Goal: Transaction & Acquisition: Purchase product/service

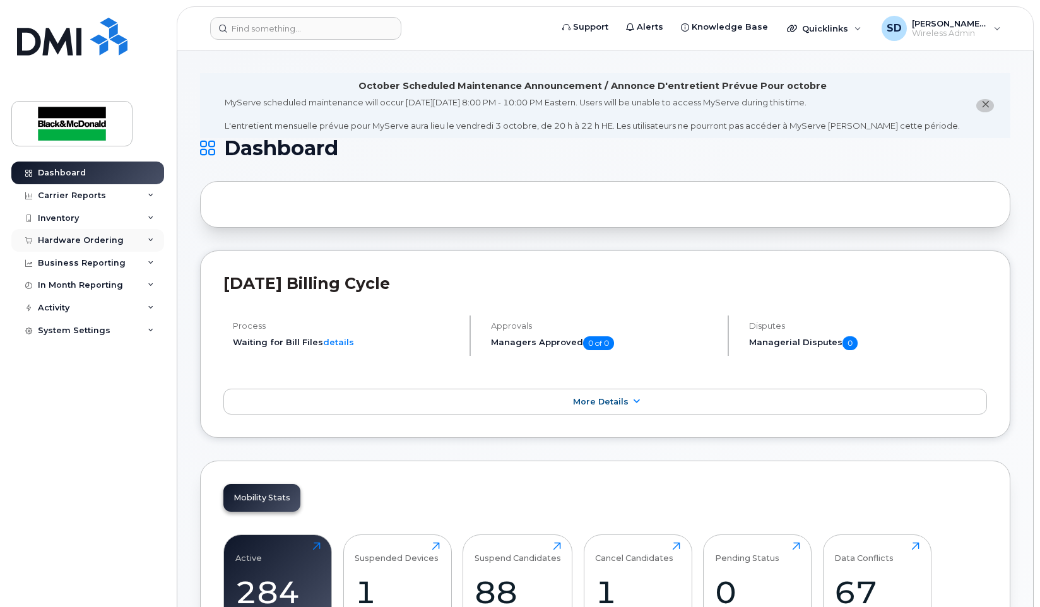
click at [138, 239] on div "Hardware Ordering" at bounding box center [87, 240] width 153 height 23
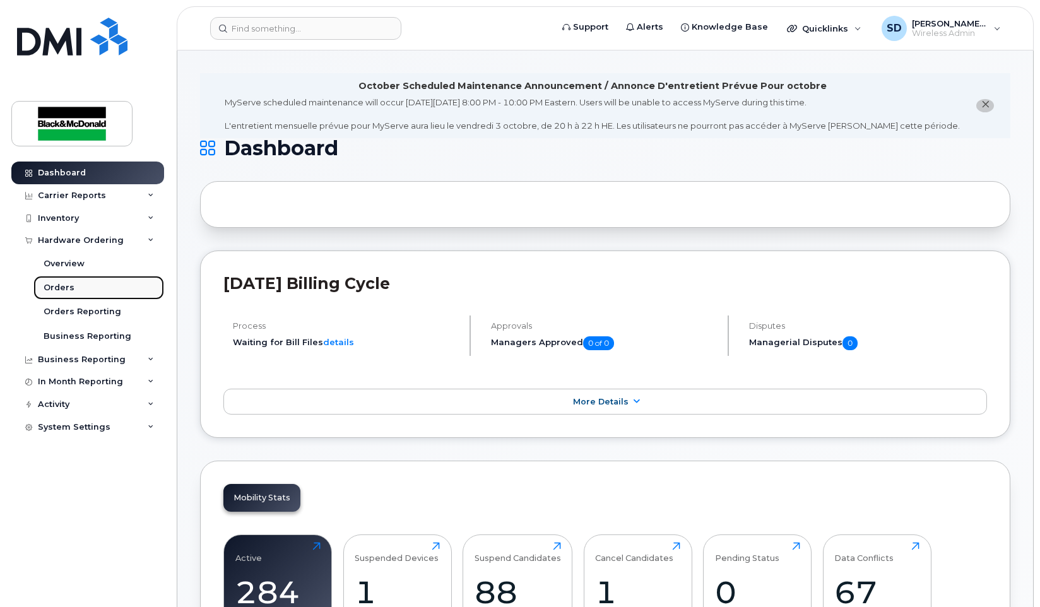
click at [112, 298] on link "Orders" at bounding box center [98, 288] width 131 height 24
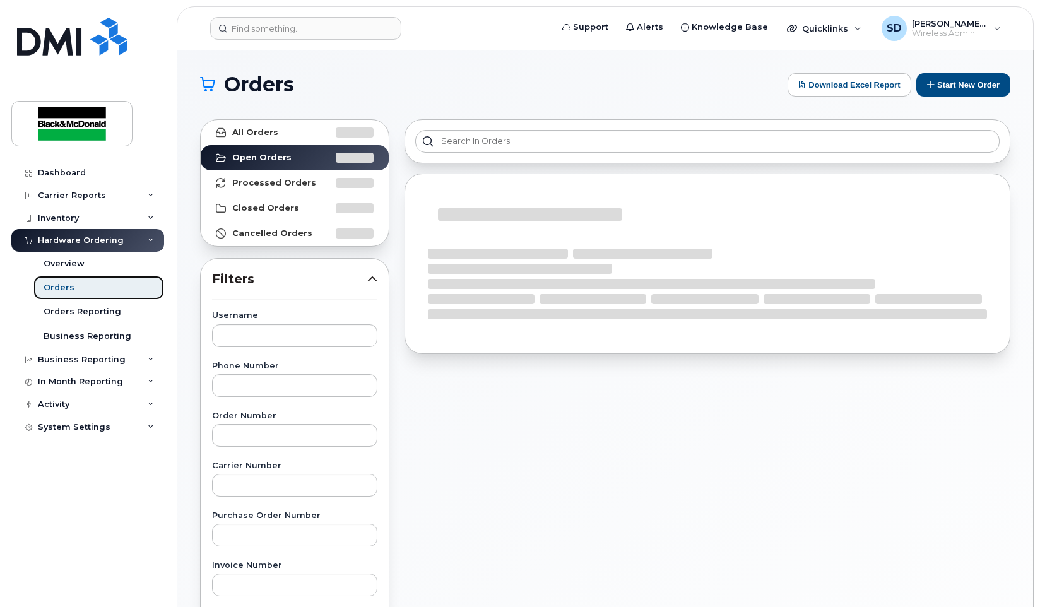
click at [114, 293] on link "Orders" at bounding box center [98, 288] width 131 height 24
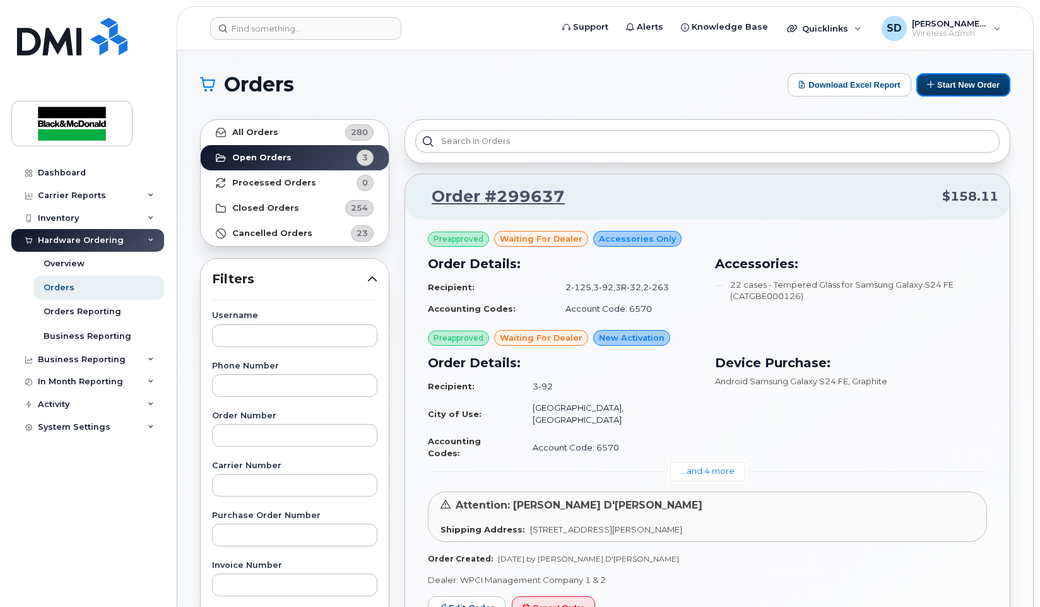
drag, startPoint x: 962, startPoint y: 83, endPoint x: 932, endPoint y: 97, distance: 32.5
click at [962, 83] on button "Start New Order" at bounding box center [963, 84] width 94 height 23
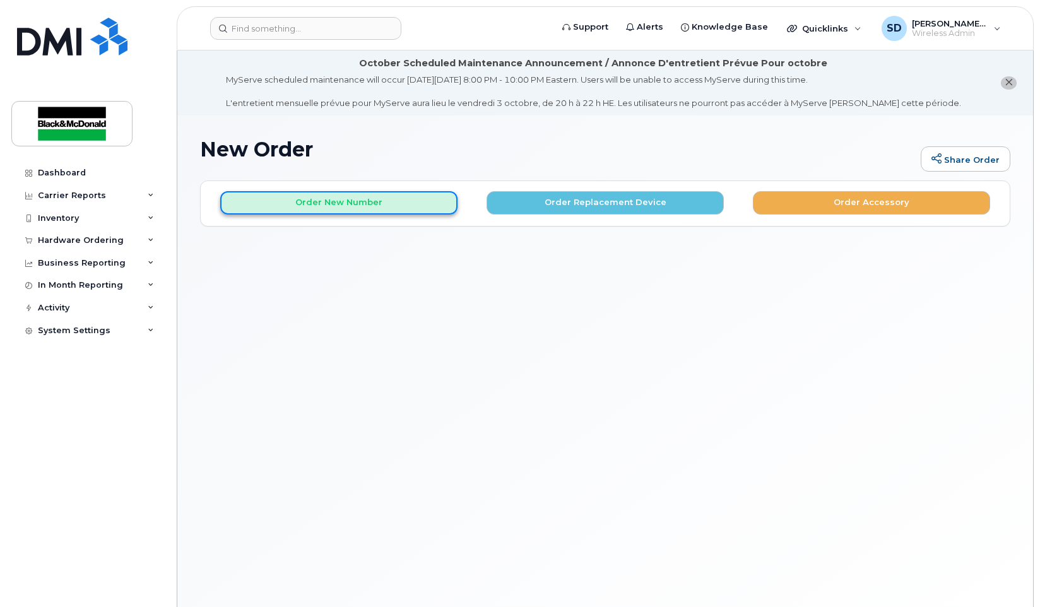
click at [412, 204] on button "Order New Number" at bounding box center [338, 202] width 237 height 23
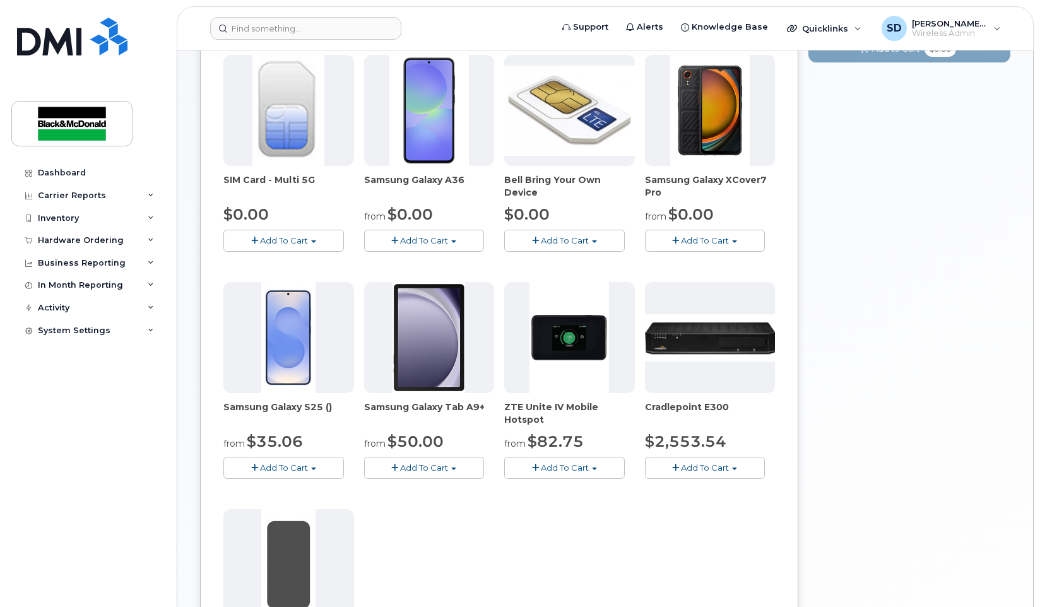
scroll to position [315, 0]
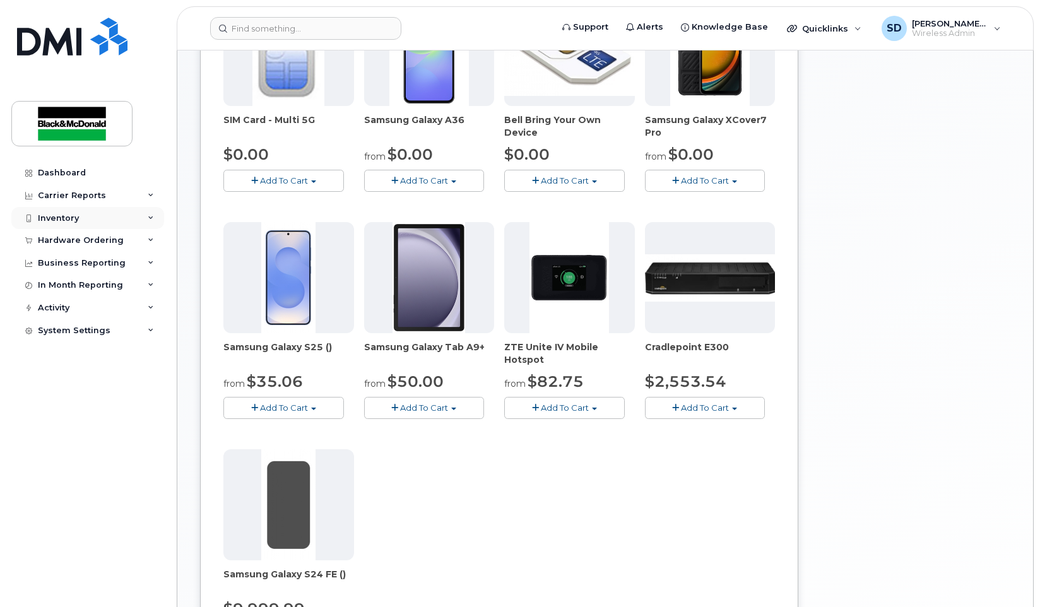
click at [68, 216] on div "Inventory" at bounding box center [58, 218] width 41 height 10
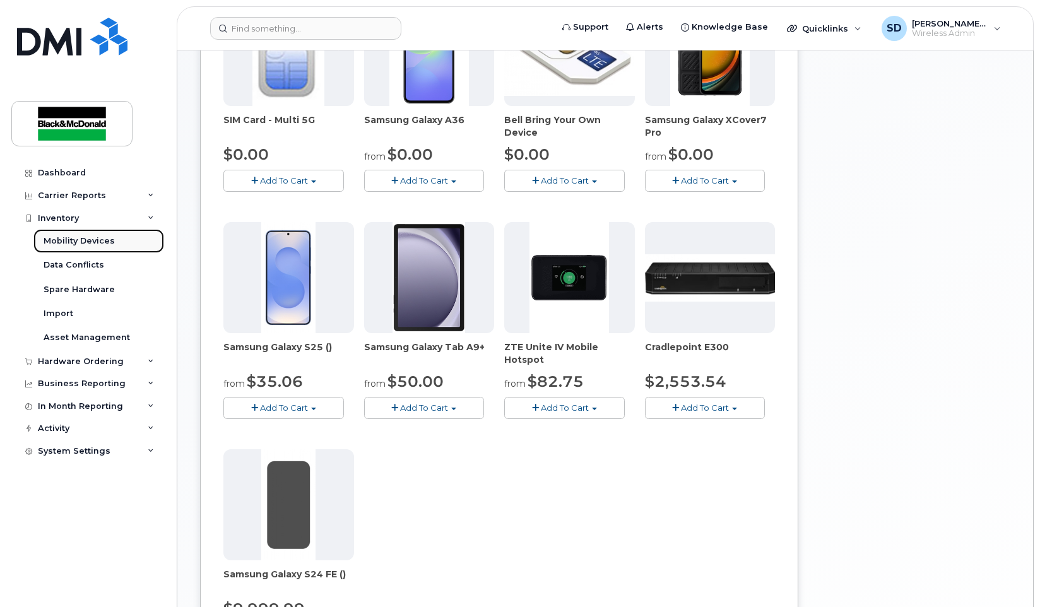
click at [83, 241] on div "Mobility Devices" at bounding box center [79, 240] width 71 height 11
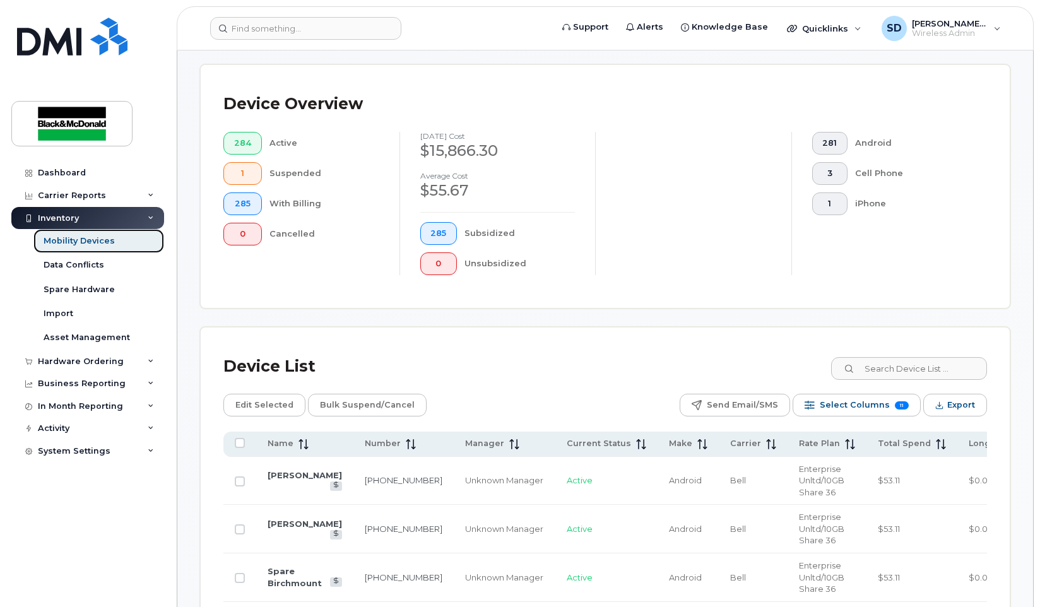
scroll to position [252, 0]
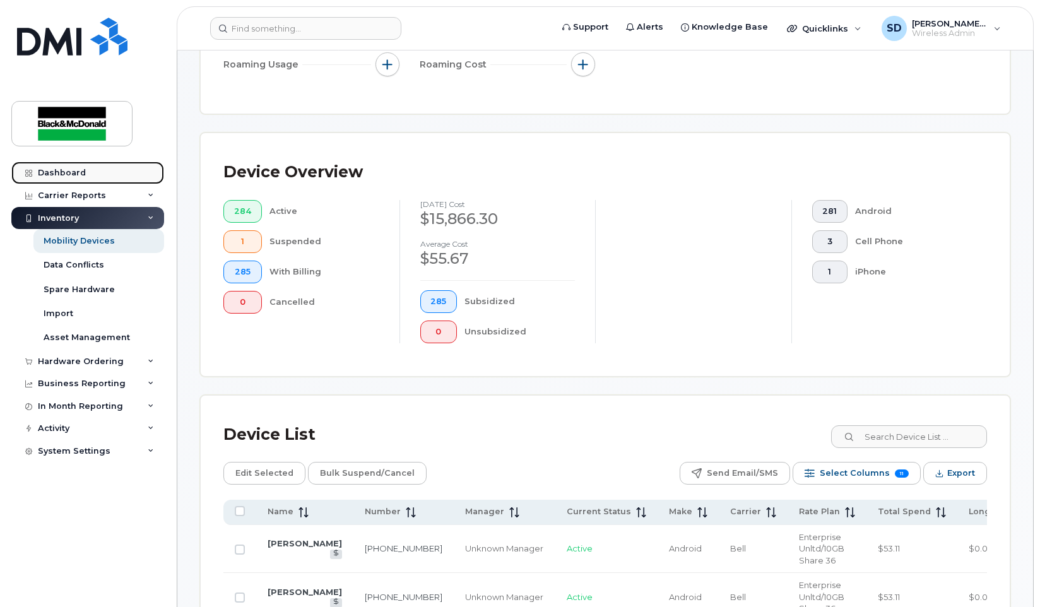
click at [77, 172] on div "Dashboard" at bounding box center [62, 173] width 48 height 10
click at [68, 170] on div "Dashboard" at bounding box center [62, 173] width 48 height 10
